Goal: Transaction & Acquisition: Purchase product/service

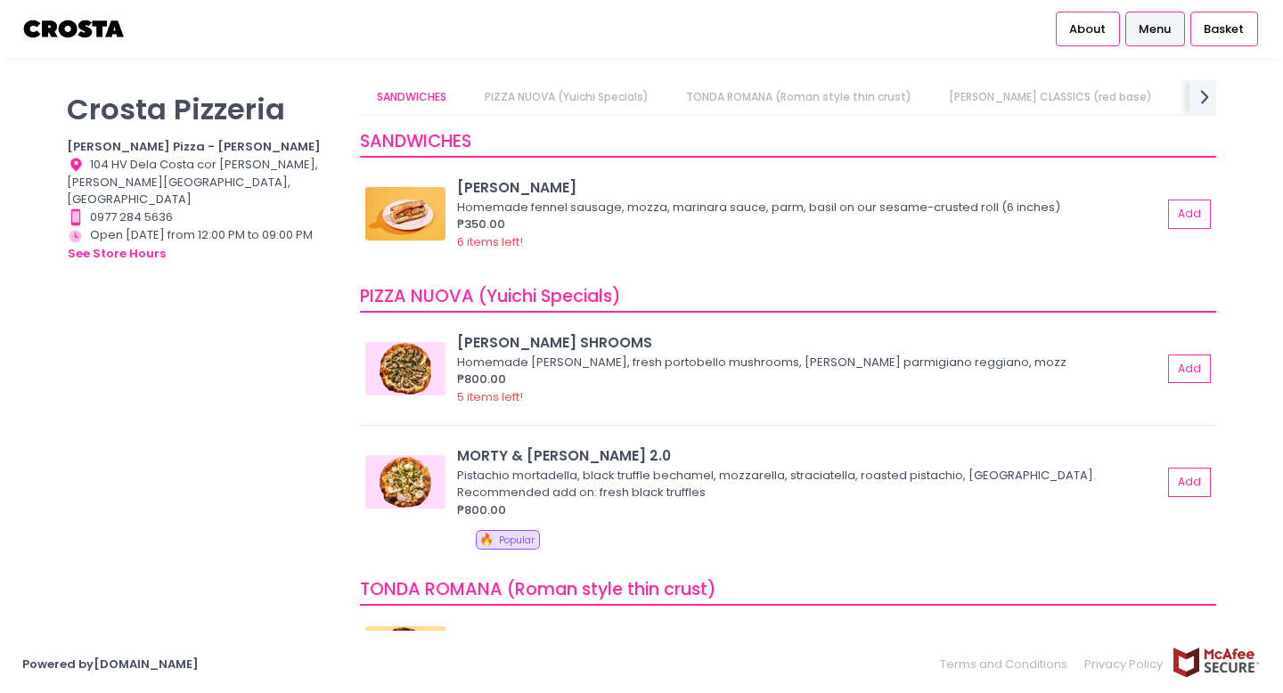
click at [49, 28] on img at bounding box center [74, 28] width 104 height 31
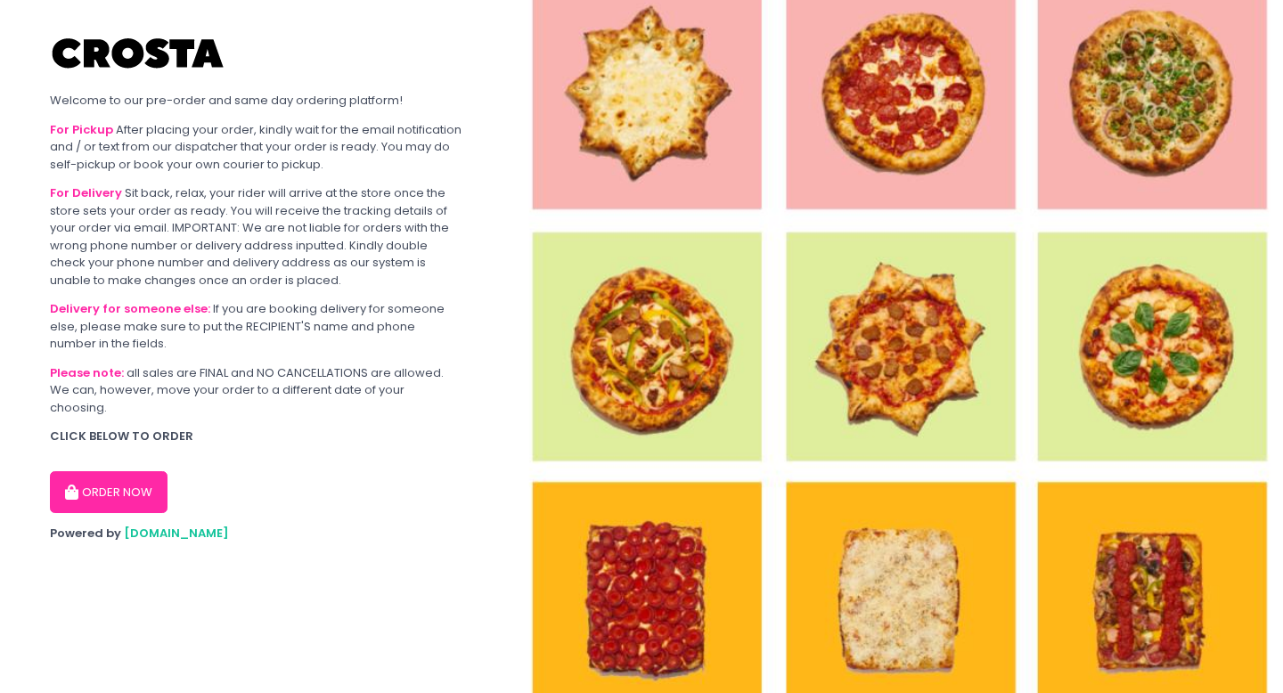
click at [122, 471] on button "ORDER NOW" at bounding box center [109, 492] width 118 height 43
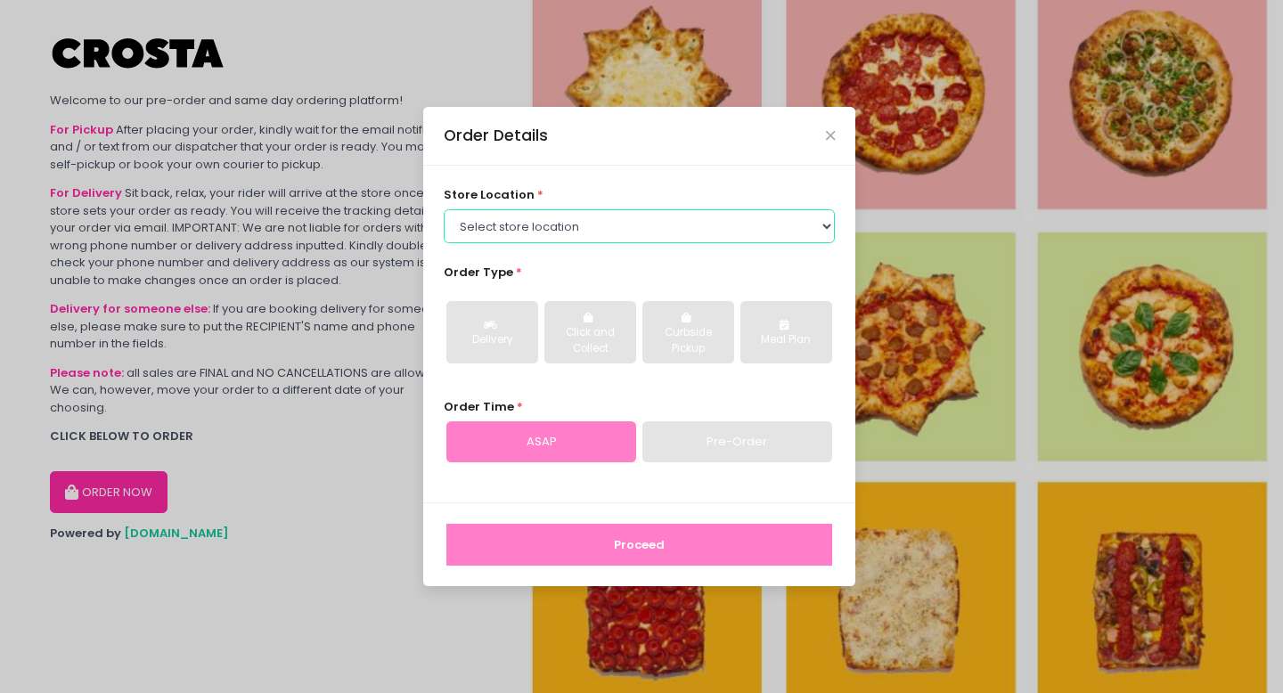
click at [573, 232] on select "Select store location [PERSON_NAME] Pizza - [PERSON_NAME] Pizza - [GEOGRAPHIC_D…" at bounding box center [640, 226] width 392 height 34
select select "65090bae48156caed44a5eb4"
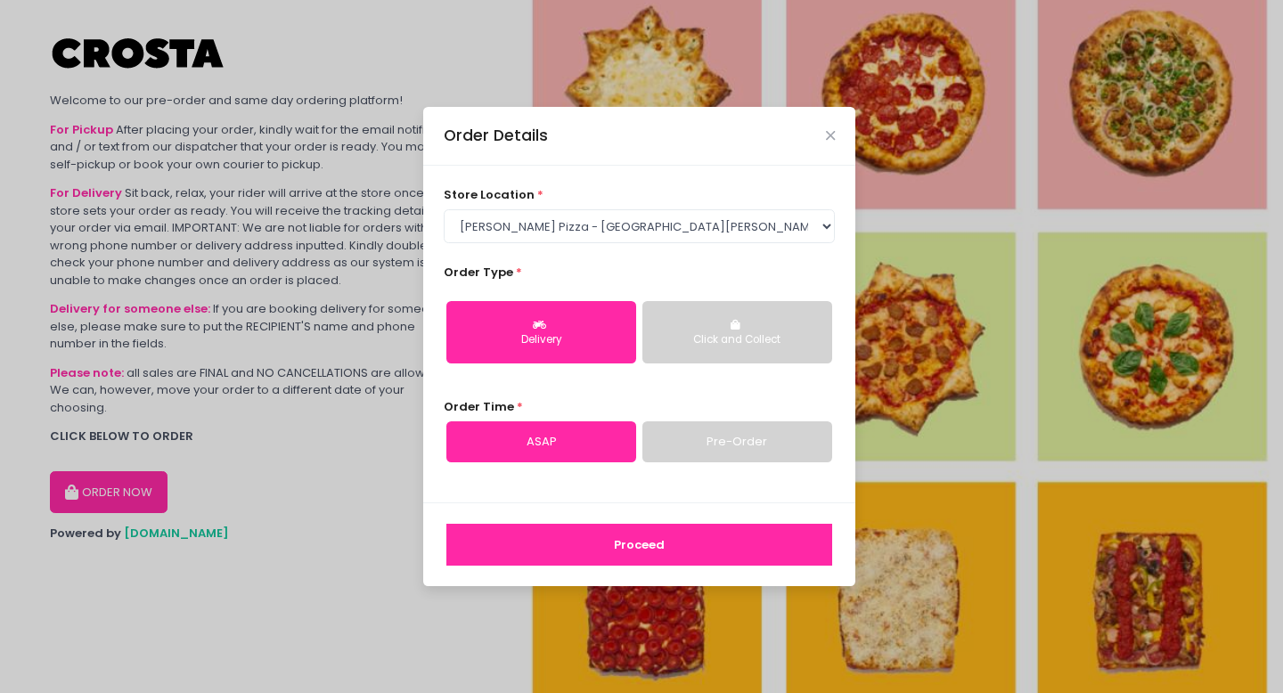
click at [689, 446] on link "Pre-Order" at bounding box center [737, 441] width 190 height 41
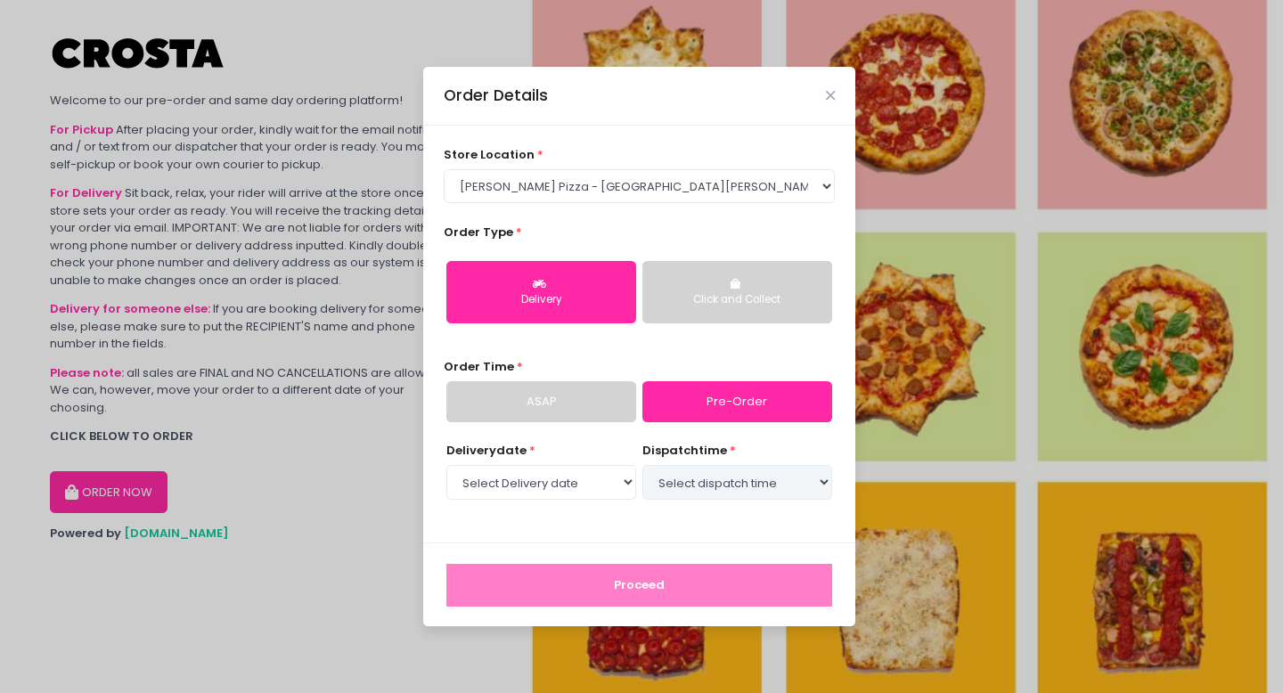
select select "[DATE]"
click at [716, 483] on select "Select dispatch time 01:30 PM - 02:00 PM 02:00 PM - 02:30 PM 02:30 PM - 03:00 P…" at bounding box center [737, 482] width 190 height 34
select select "15:00"
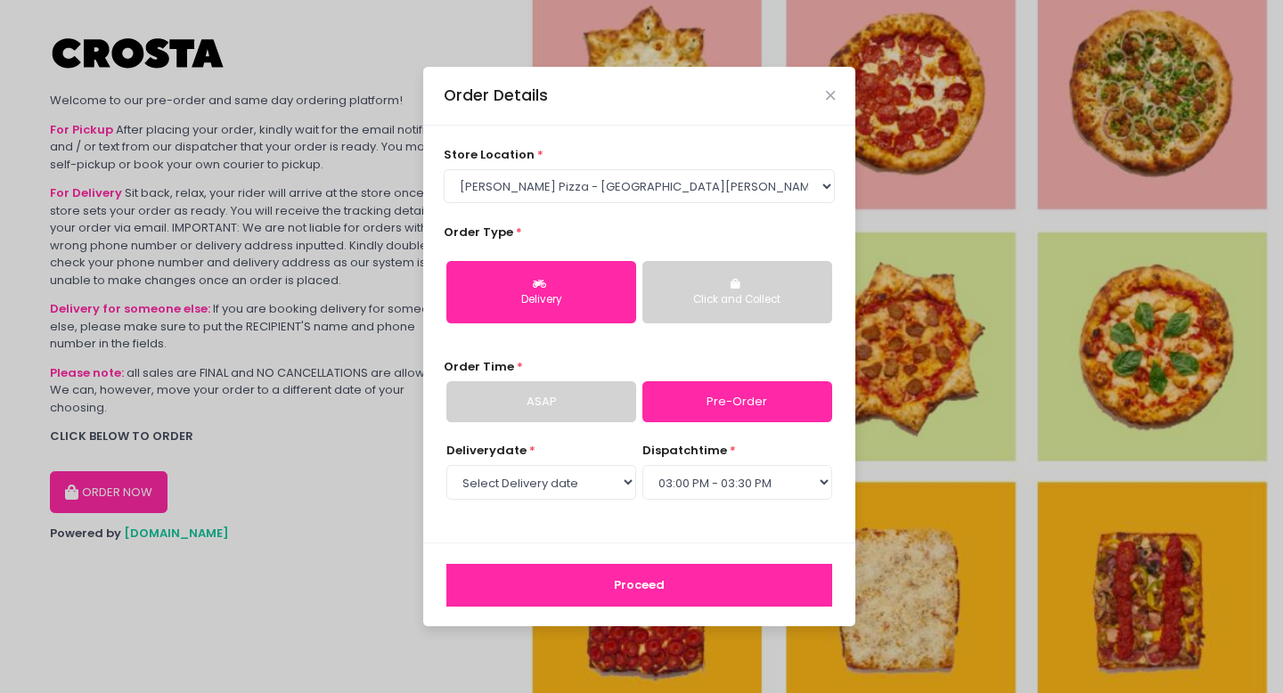
click at [717, 591] on button "Proceed" at bounding box center [639, 585] width 386 height 43
